Goal: Transaction & Acquisition: Purchase product/service

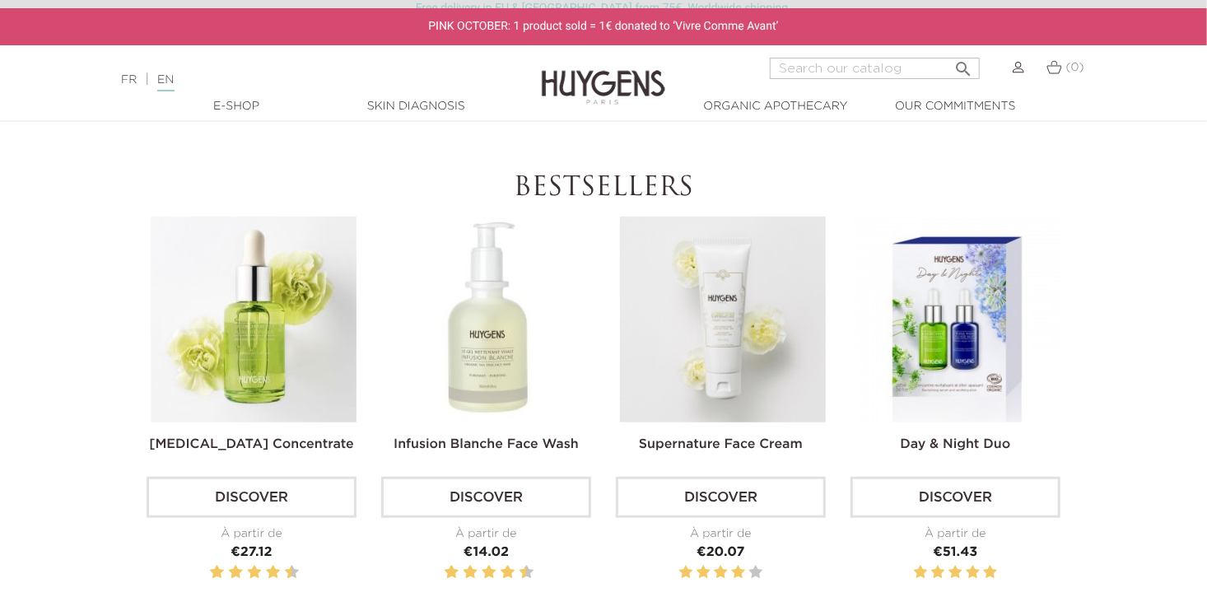
scroll to position [494, 0]
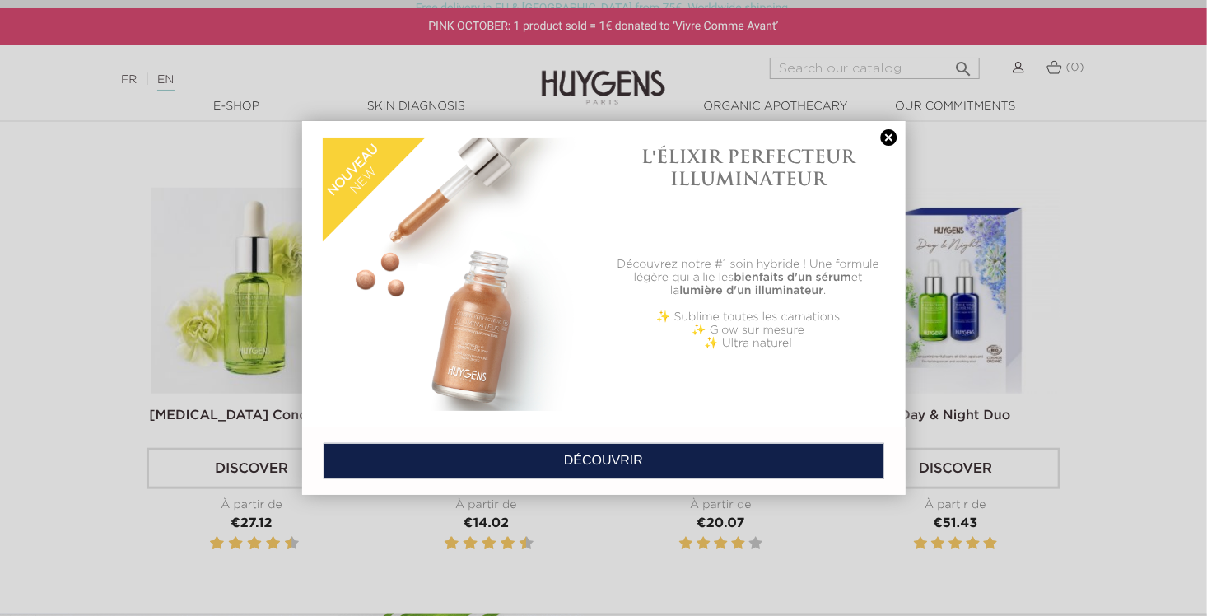
click at [893, 138] on link at bounding box center [888, 137] width 23 height 17
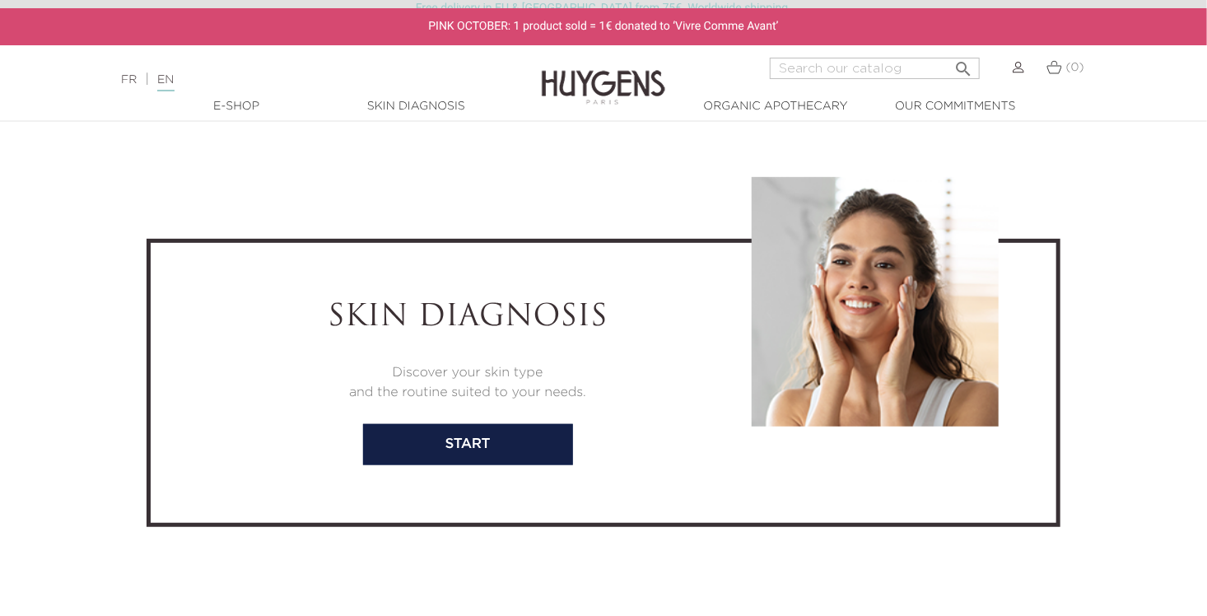
scroll to position [3293, 0]
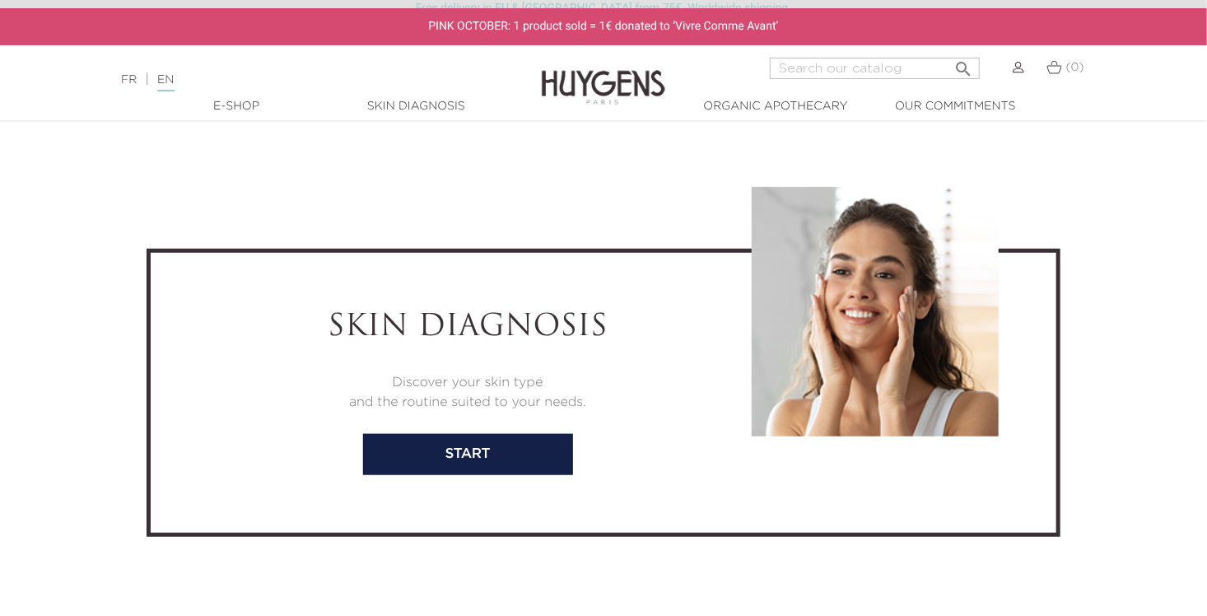
click at [427, 443] on link "start" at bounding box center [468, 454] width 210 height 41
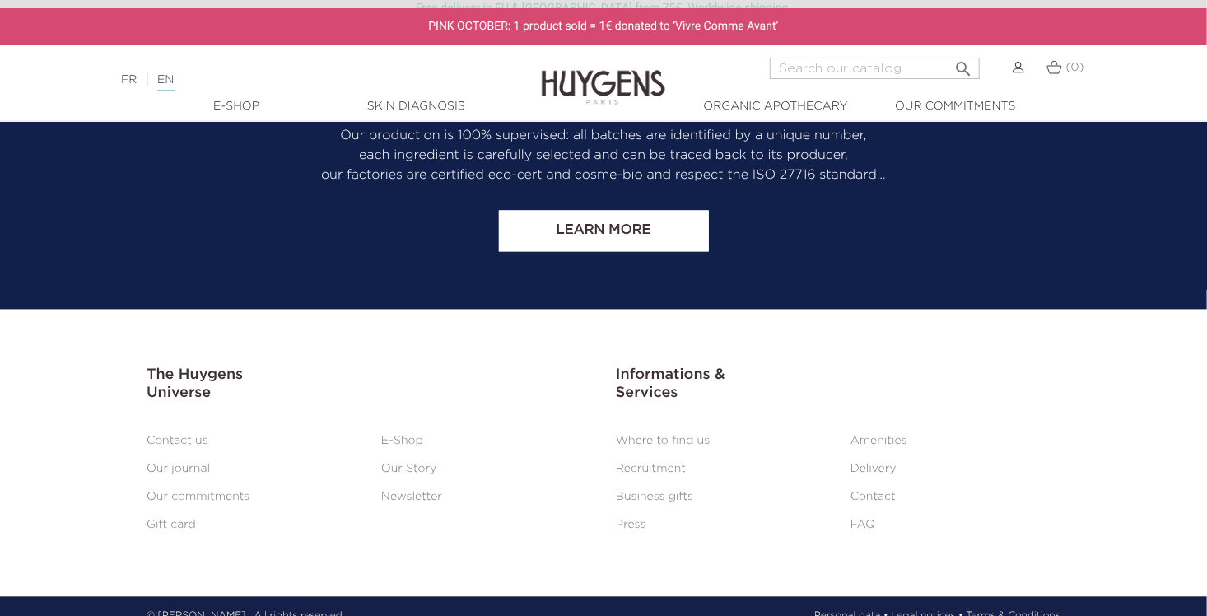
scroll to position [1510, 0]
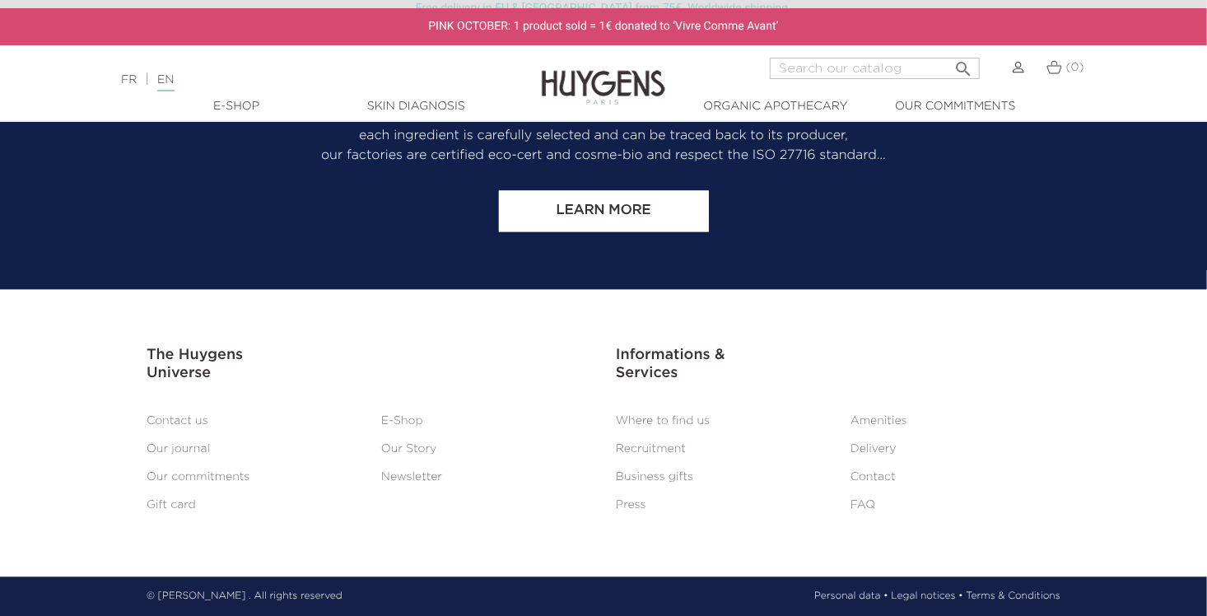
click at [413, 416] on link "E-Shop" at bounding box center [402, 421] width 42 height 12
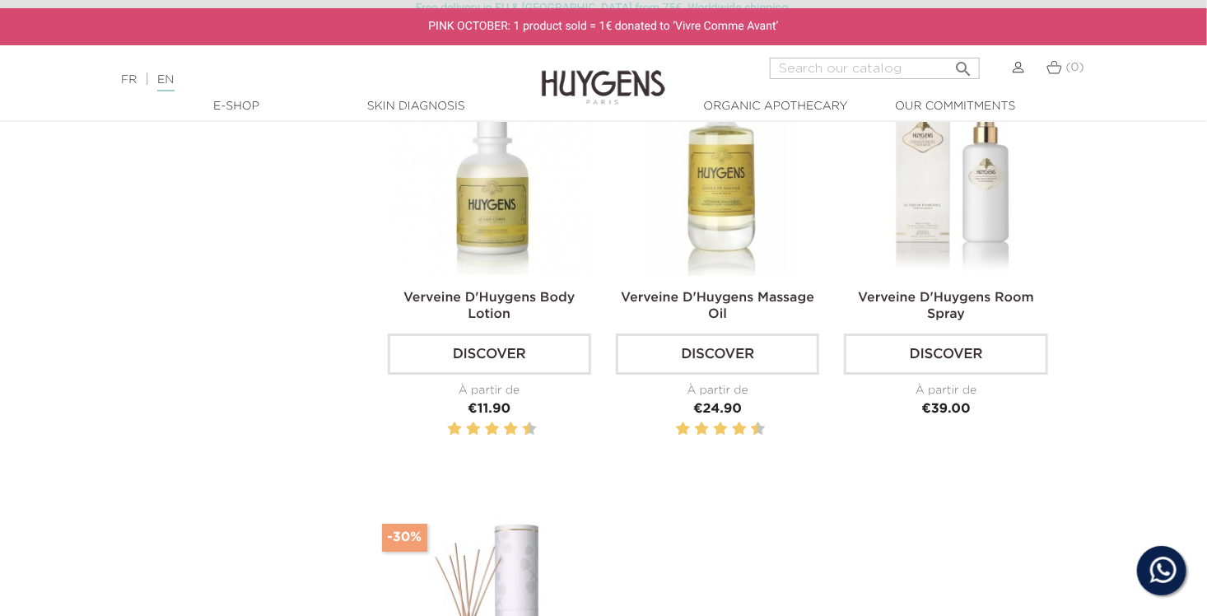
scroll to position [2716, 0]
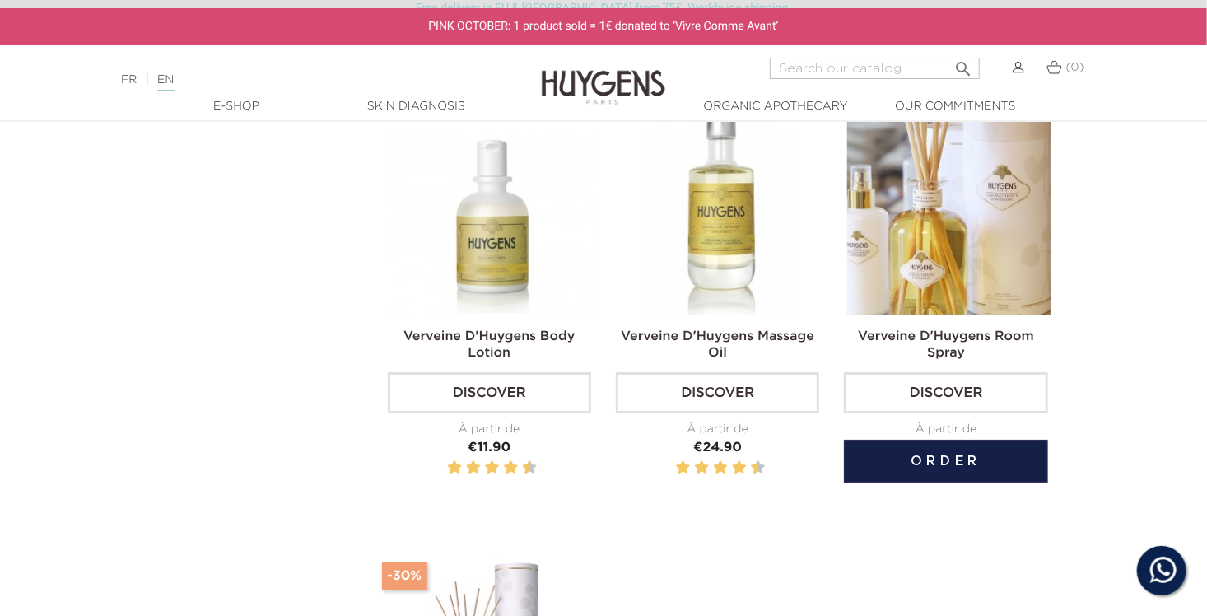
click at [951, 379] on link "Discover" at bounding box center [945, 392] width 203 height 41
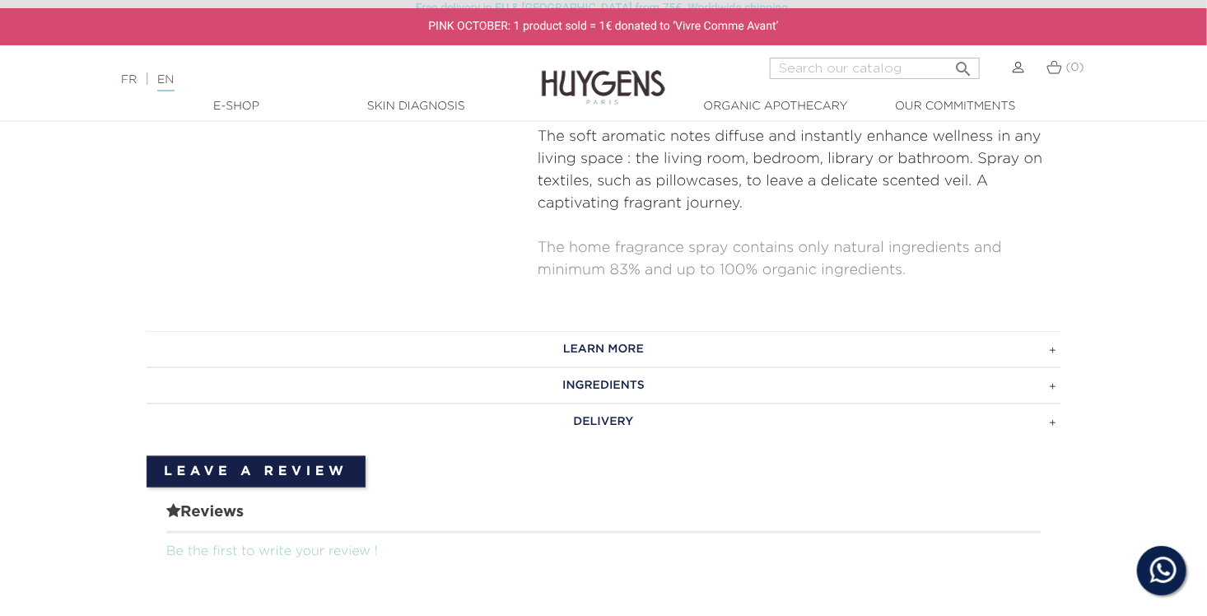
scroll to position [823, 0]
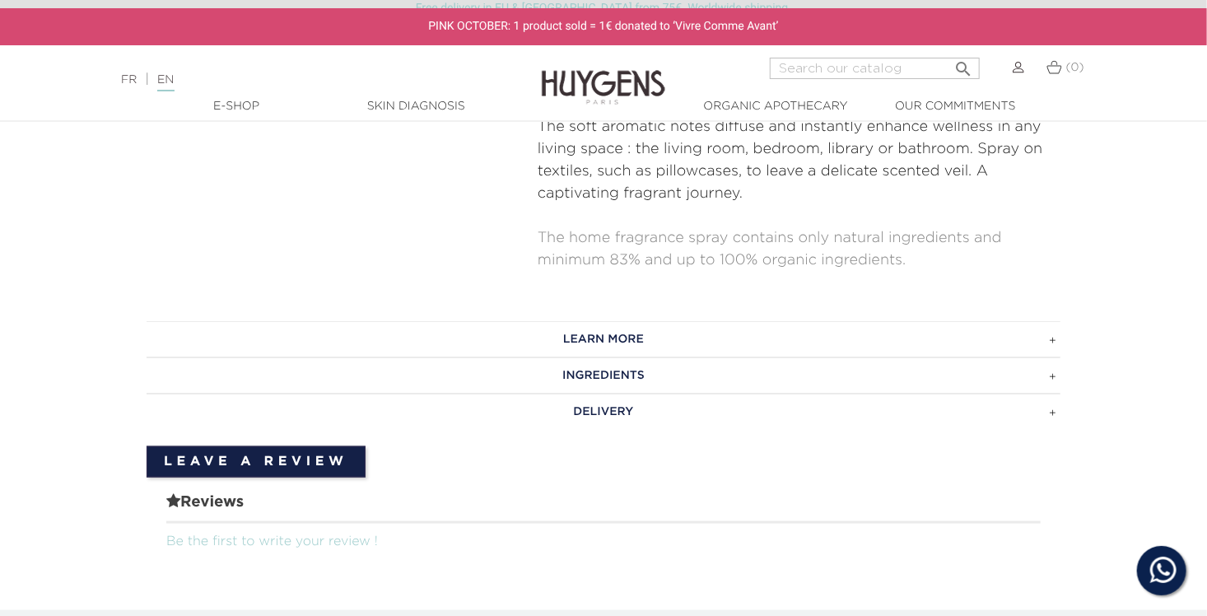
click at [650, 375] on h3 "INGREDIENTS" at bounding box center [604, 375] width 914 height 36
